Goal: Transaction & Acquisition: Purchase product/service

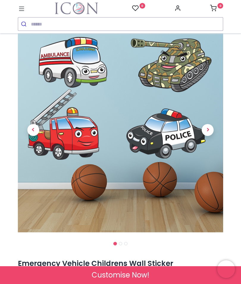
scroll to position [24, 0]
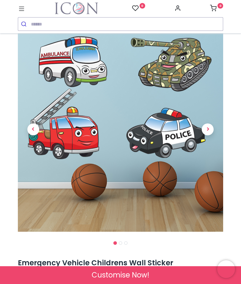
click at [208, 129] on span "Next" at bounding box center [207, 130] width 12 height 12
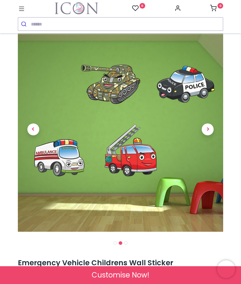
click at [208, 129] on span "Next" at bounding box center [207, 130] width 12 height 12
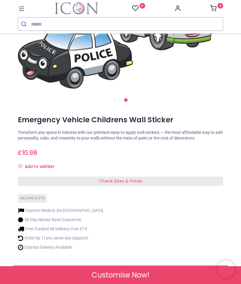
scroll to position [167, 0]
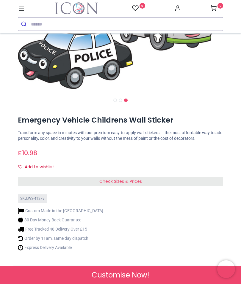
click at [132, 182] on span "Check Sizes & Prices" at bounding box center [120, 181] width 42 height 6
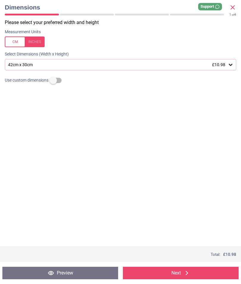
click at [208, 61] on div "42cm x 30cm £10.98" at bounding box center [120, 64] width 231 height 11
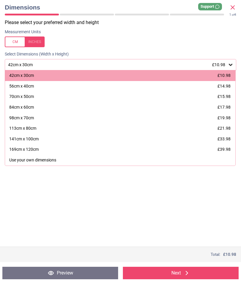
click at [227, 85] on span "£14.98" at bounding box center [223, 86] width 13 height 5
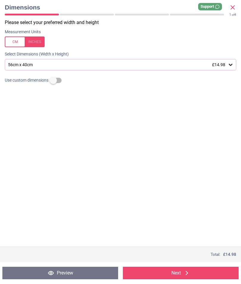
click at [188, 268] on button "Next" at bounding box center [181, 273] width 116 height 12
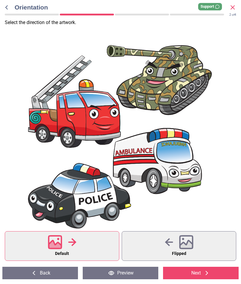
click at [206, 268] on button "Next" at bounding box center [200, 273] width 75 height 12
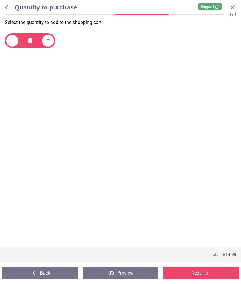
click at [207, 270] on icon at bounding box center [206, 273] width 7 height 7
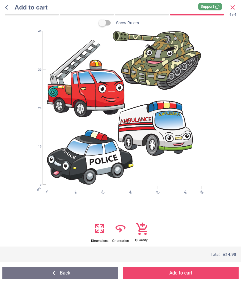
click at [15, 5] on span "Add to cart" at bounding box center [122, 7] width 214 height 9
click at [10, 4] on icon at bounding box center [6, 7] width 7 height 7
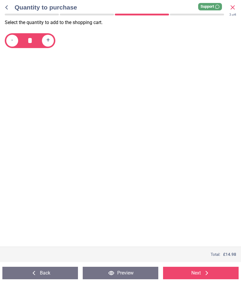
click at [9, 6] on icon at bounding box center [6, 7] width 7 height 7
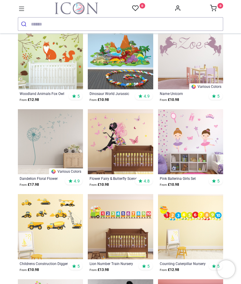
scroll to position [156, 0]
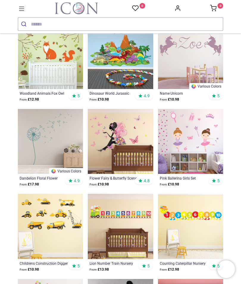
click at [57, 223] on img at bounding box center [50, 226] width 65 height 65
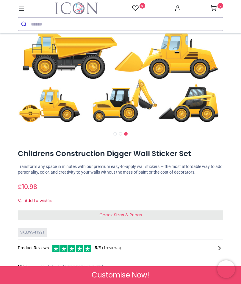
scroll to position [131, 0]
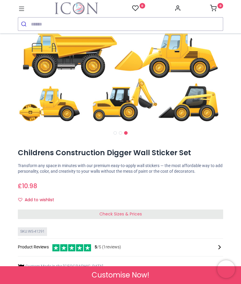
click at [186, 211] on div "Check Sizes & Prices" at bounding box center [120, 215] width 205 height 10
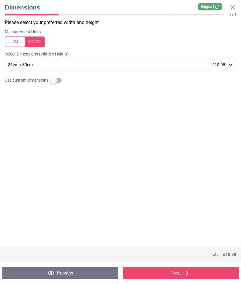
click at [222, 63] on span "£10.98" at bounding box center [218, 64] width 13 height 5
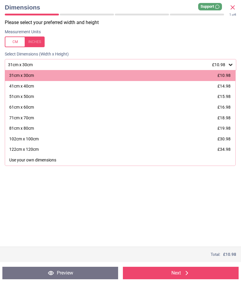
click at [225, 98] on span "£15.98" at bounding box center [223, 96] width 13 height 5
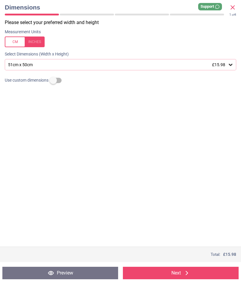
click at [187, 271] on icon at bounding box center [186, 273] width 7 height 7
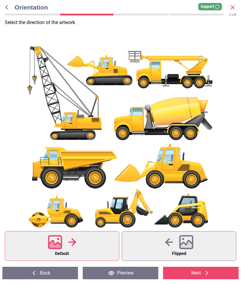
click at [189, 244] on icon at bounding box center [185, 246] width 13 height 10
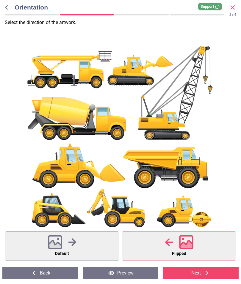
click at [132, 269] on button "Preview" at bounding box center [120, 273] width 75 height 12
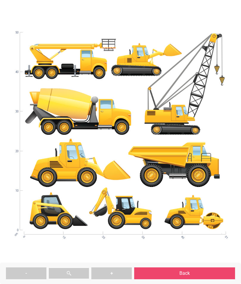
click at [208, 270] on button "Back" at bounding box center [184, 274] width 101 height 12
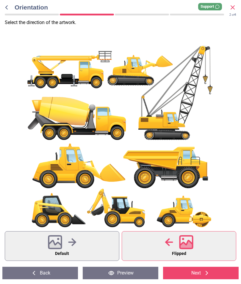
click at [213, 272] on button "Next" at bounding box center [200, 273] width 75 height 12
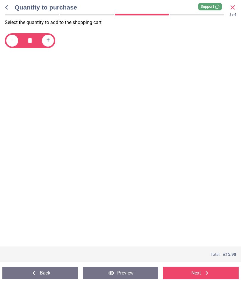
click at [220, 272] on button "Next" at bounding box center [200, 273] width 75 height 12
